Goal: Transaction & Acquisition: Purchase product/service

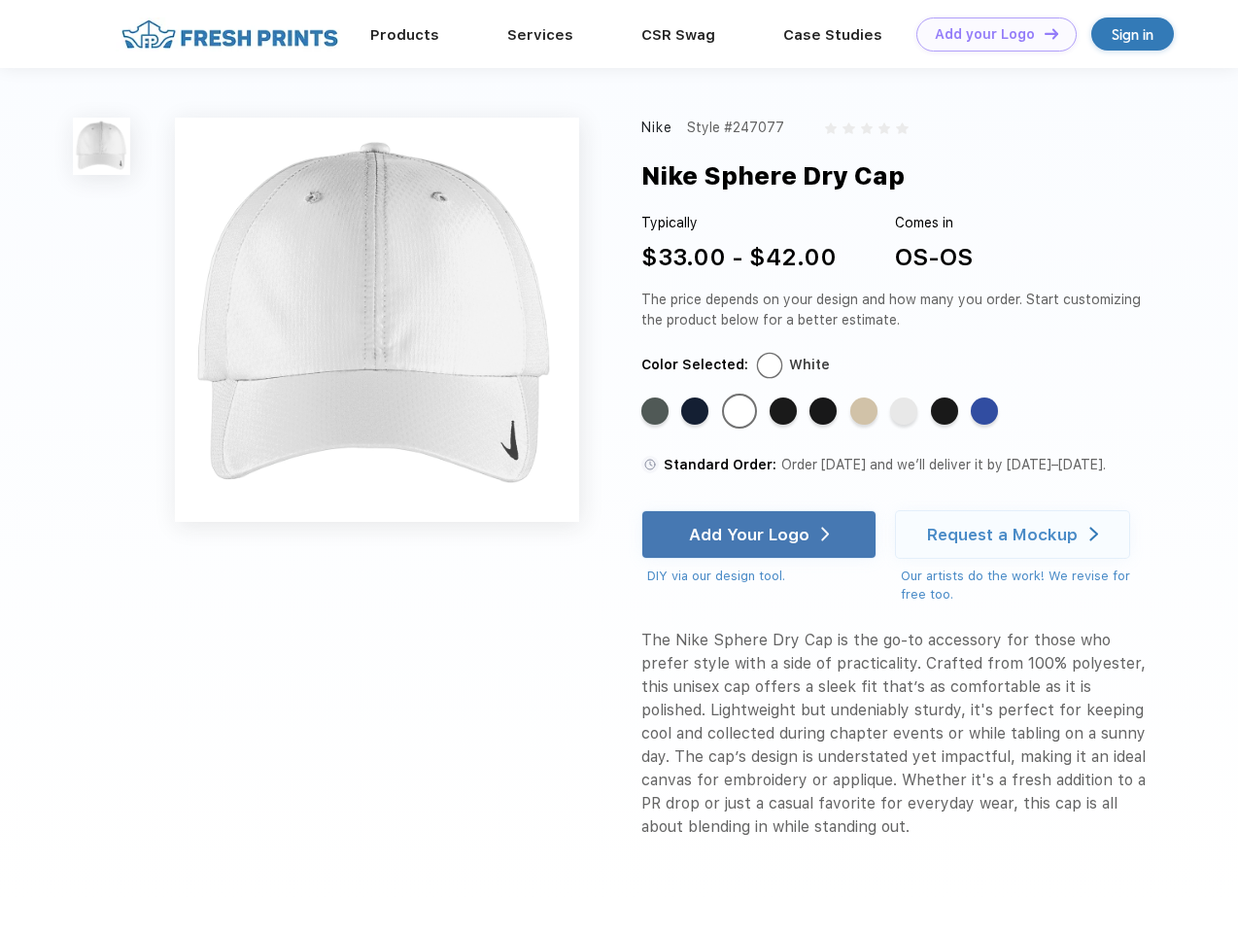
click at [989, 34] on link "Add your Logo Design Tool" at bounding box center [997, 34] width 160 height 34
click at [0, 0] on div "Design Tool" at bounding box center [0, 0] width 0 height 0
click at [1043, 33] on link "Add your Logo Design Tool" at bounding box center [997, 34] width 160 height 34
click at [102, 146] on img at bounding box center [101, 146] width 57 height 57
click at [657, 412] on div "Standard Color" at bounding box center [654, 411] width 27 height 27
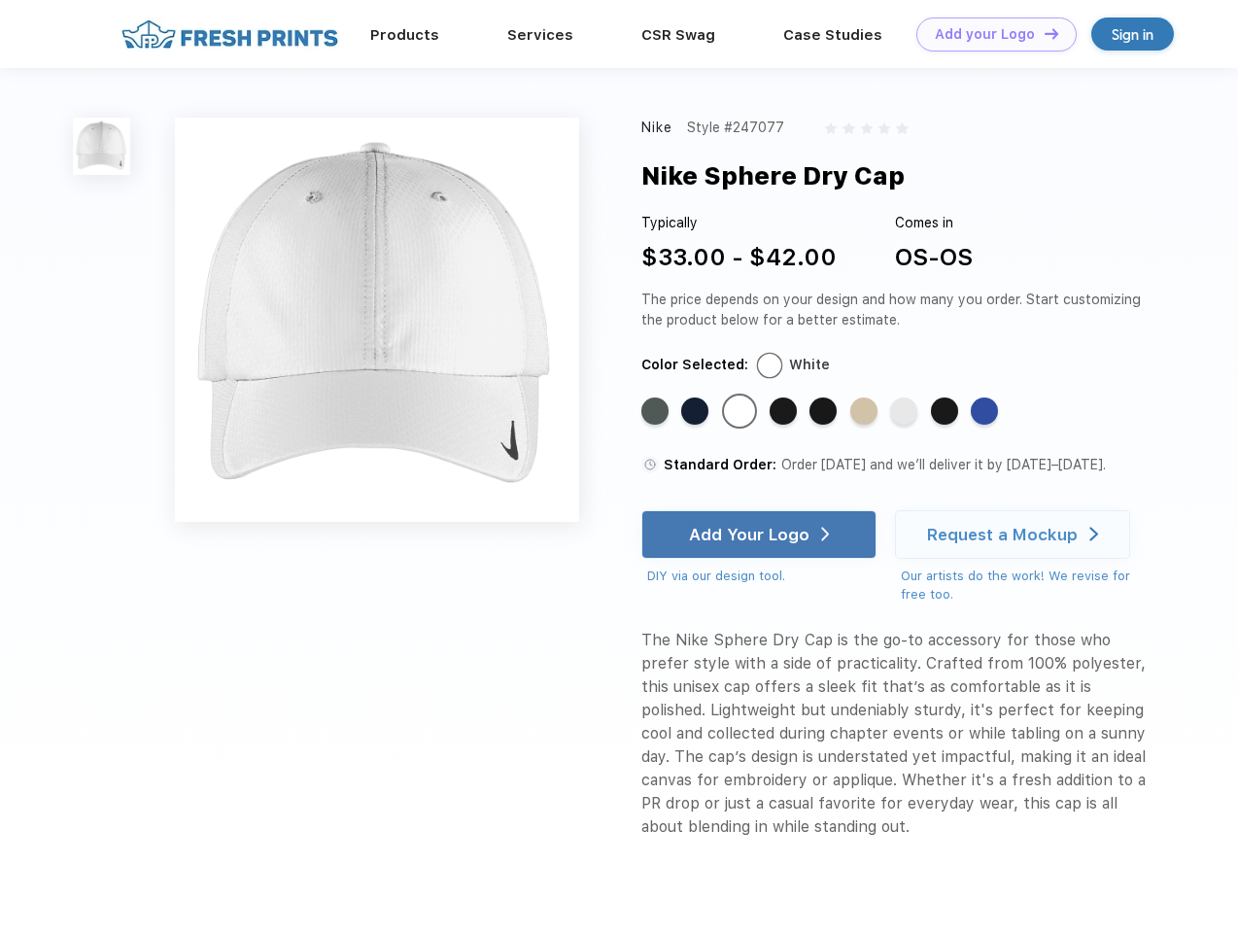
click at [697, 412] on div "Standard Color" at bounding box center [694, 411] width 27 height 27
click at [742, 412] on div "Standard Color" at bounding box center [739, 411] width 27 height 27
click at [785, 412] on div "Standard Color" at bounding box center [783, 411] width 27 height 27
click at [825, 412] on div "Standard Color" at bounding box center [823, 411] width 27 height 27
click at [866, 412] on div "Standard Color" at bounding box center [863, 411] width 27 height 27
